Goal: Register for event/course

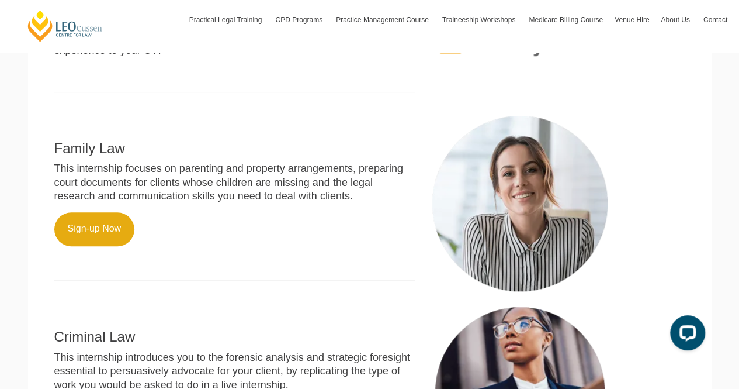
scroll to position [379, 0]
click at [64, 233] on link "Sign-up Now" at bounding box center [94, 229] width 81 height 34
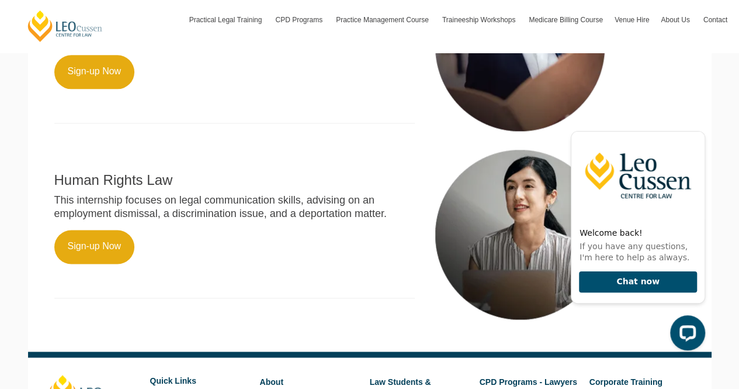
scroll to position [724, 0]
click at [64, 252] on link "Sign-up Now" at bounding box center [94, 247] width 81 height 34
